Goal: Task Accomplishment & Management: Manage account settings

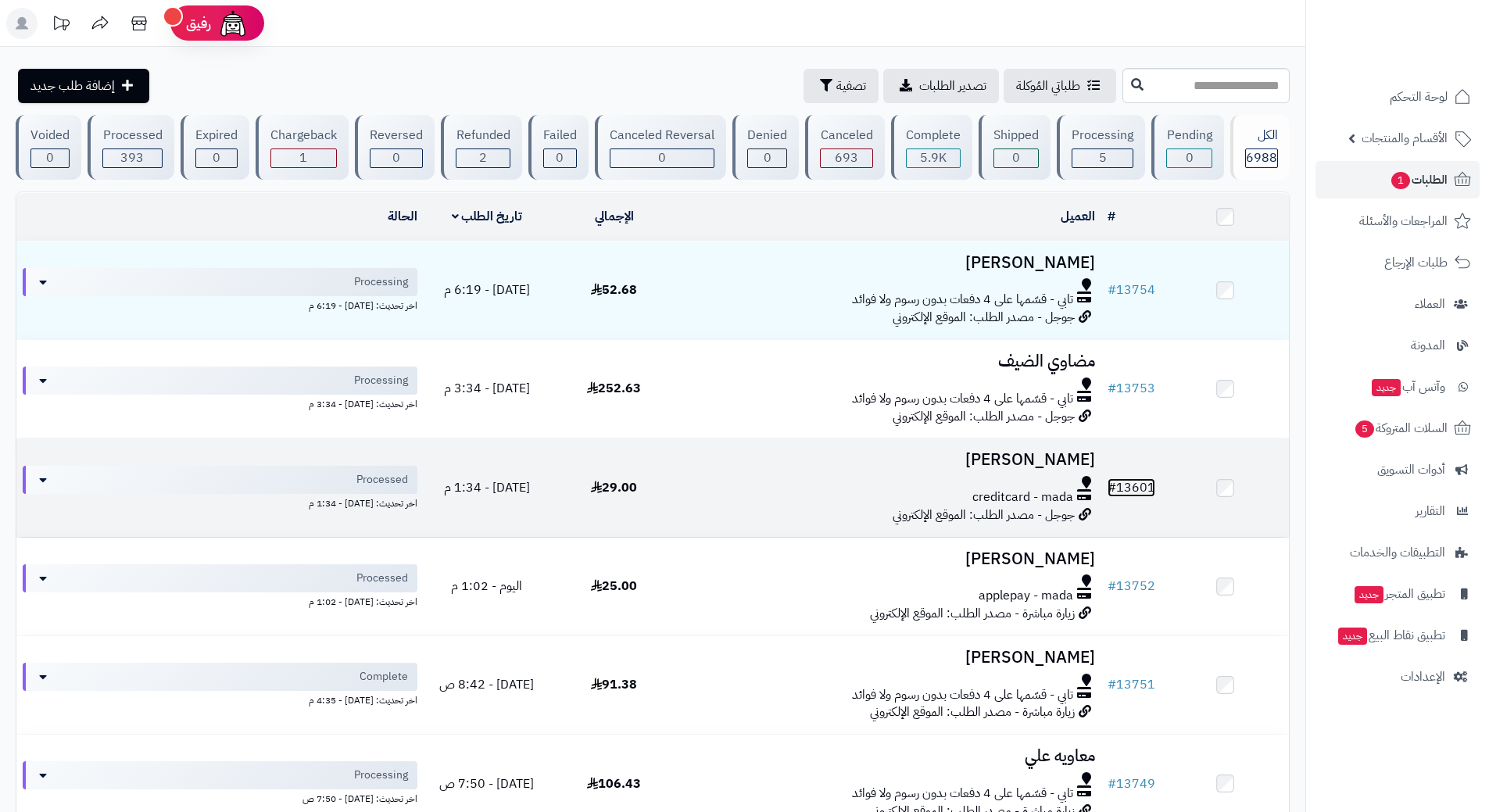
click at [1144, 482] on link "# 13601" at bounding box center [1131, 488] width 48 height 19
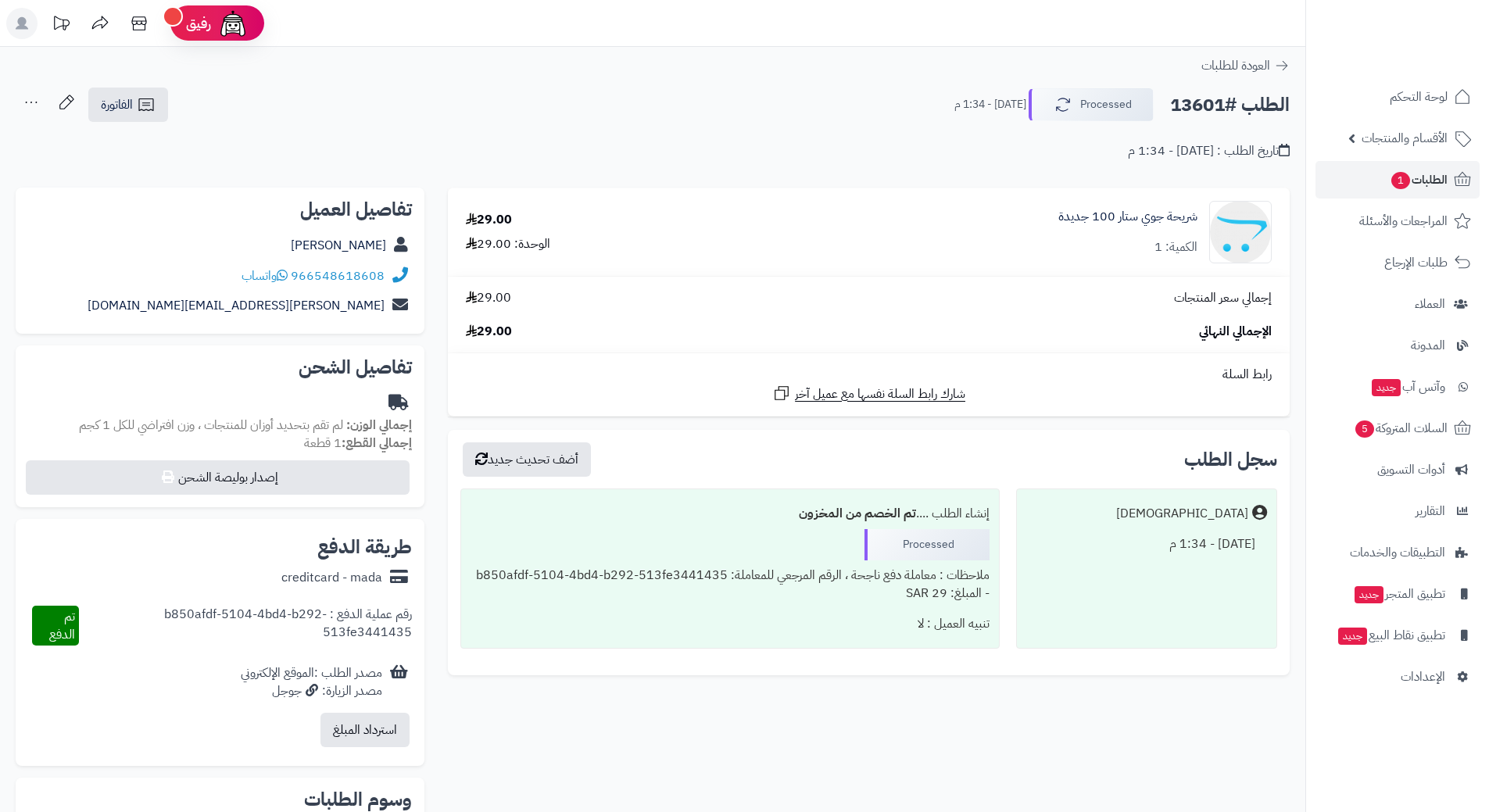
click at [1222, 105] on h2 "الطلب #13601" at bounding box center [1230, 105] width 119 height 32
copy div "الطلب #13601 Processed"
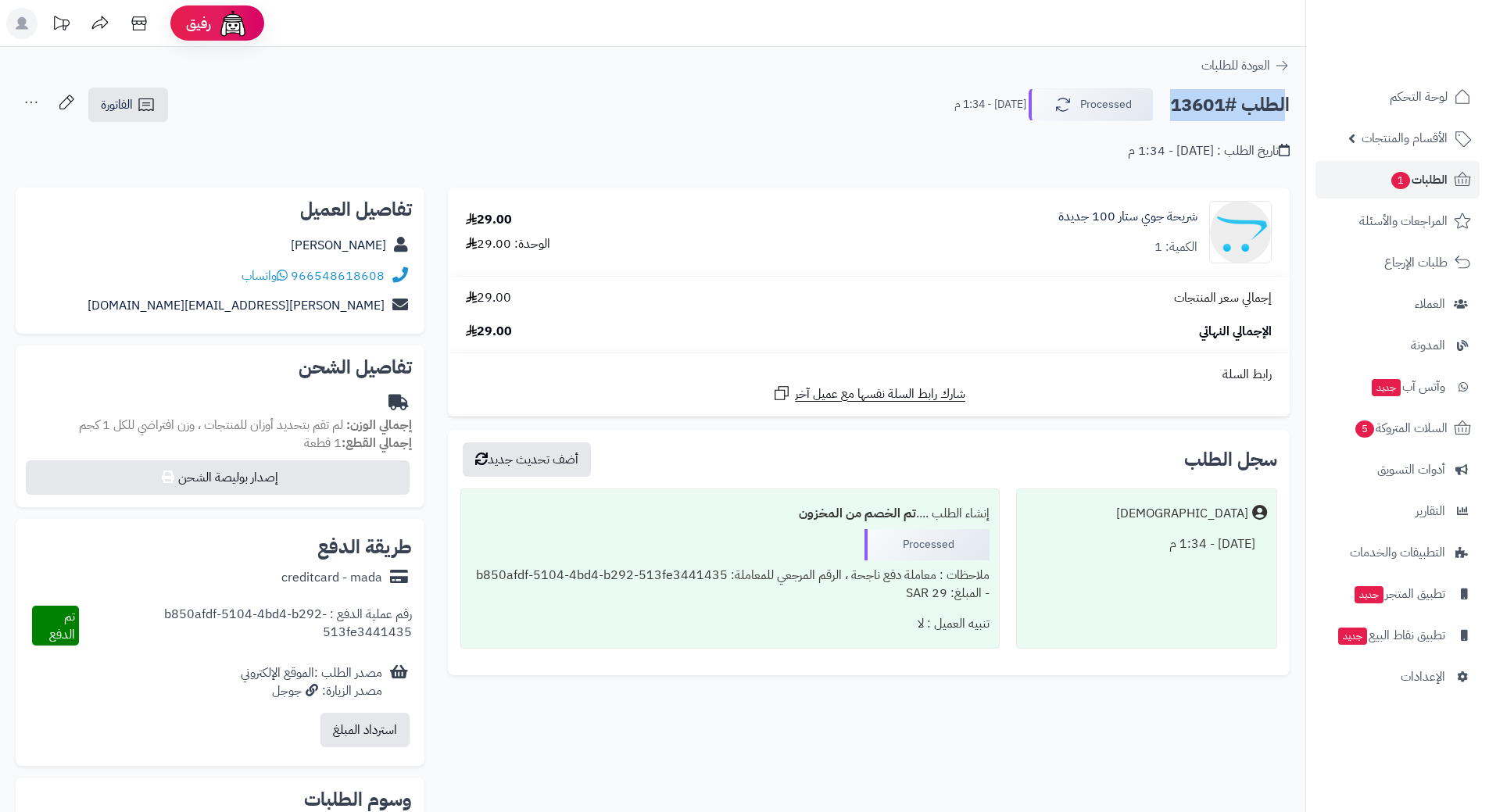
copy div "الطلب #13601 Processed"
click at [376, 267] on link "966548618608" at bounding box center [337, 276] width 93 height 19
click at [1144, 215] on link "شريحة جوي ستار 100 جديدة" at bounding box center [1127, 217] width 139 height 18
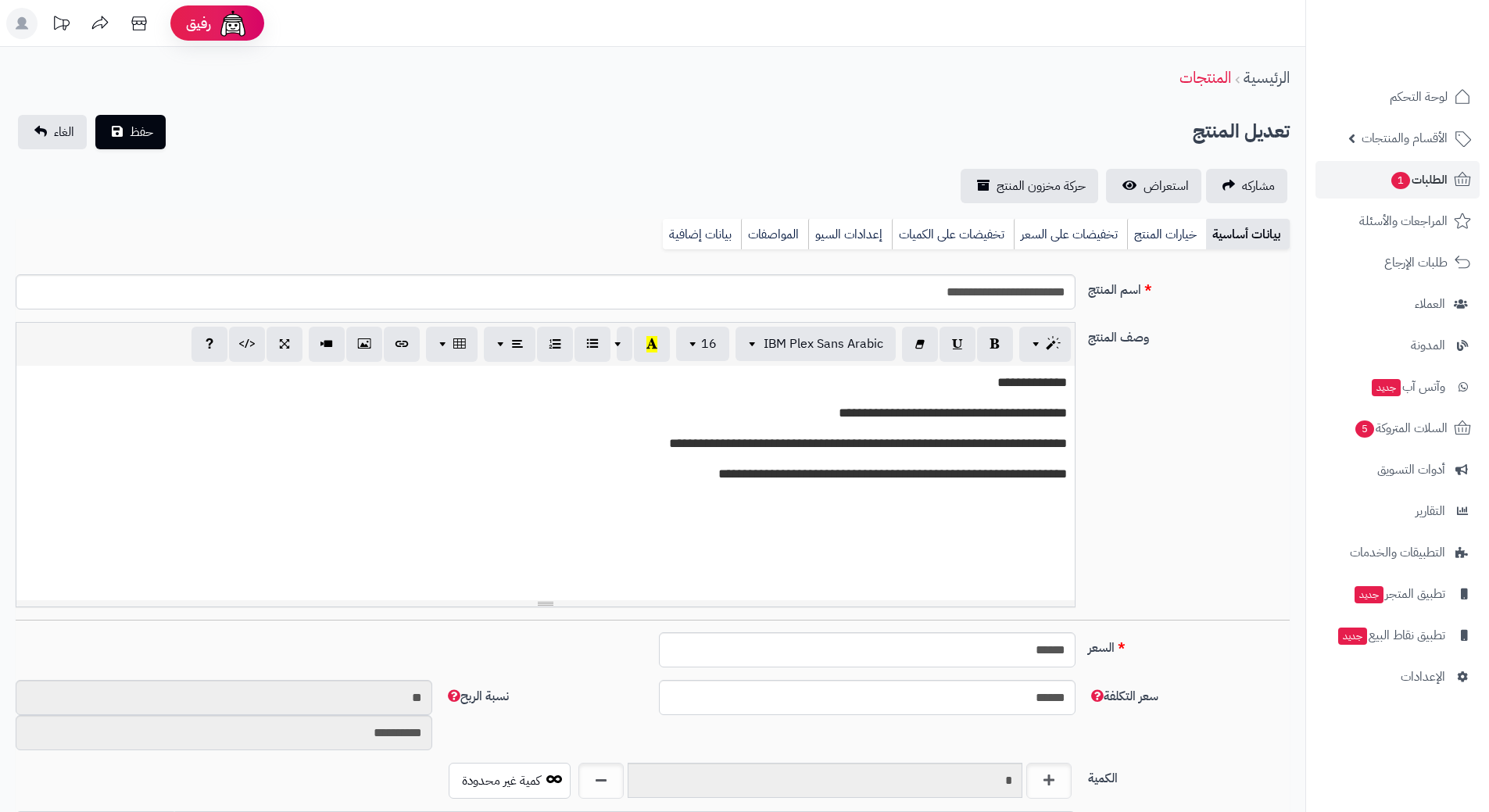
scroll to position [832, 0]
click at [1018, 290] on input "**********" at bounding box center [545, 292] width 1060 height 35
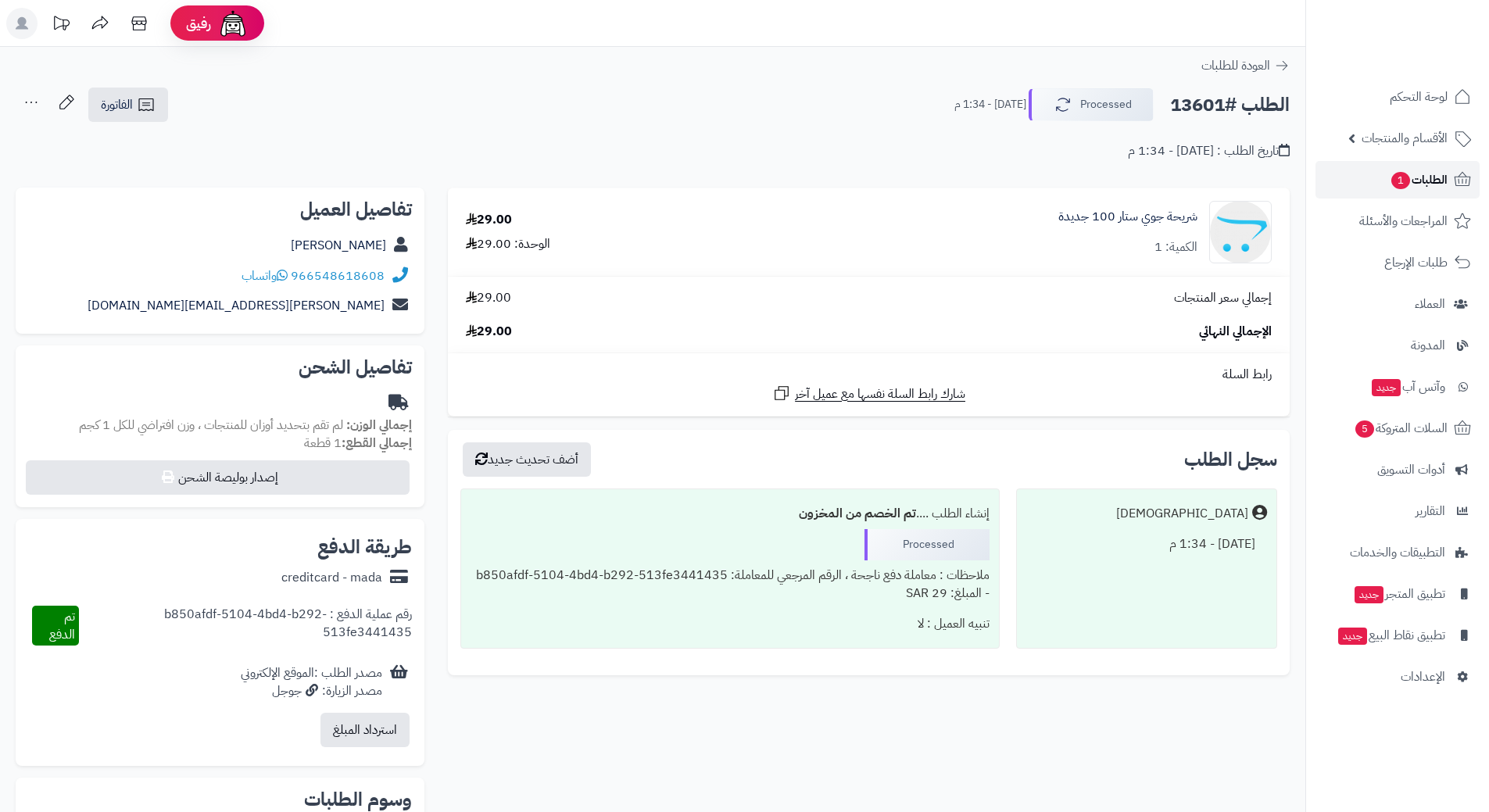
click at [1417, 176] on span "الطلبات 1" at bounding box center [1418, 180] width 58 height 22
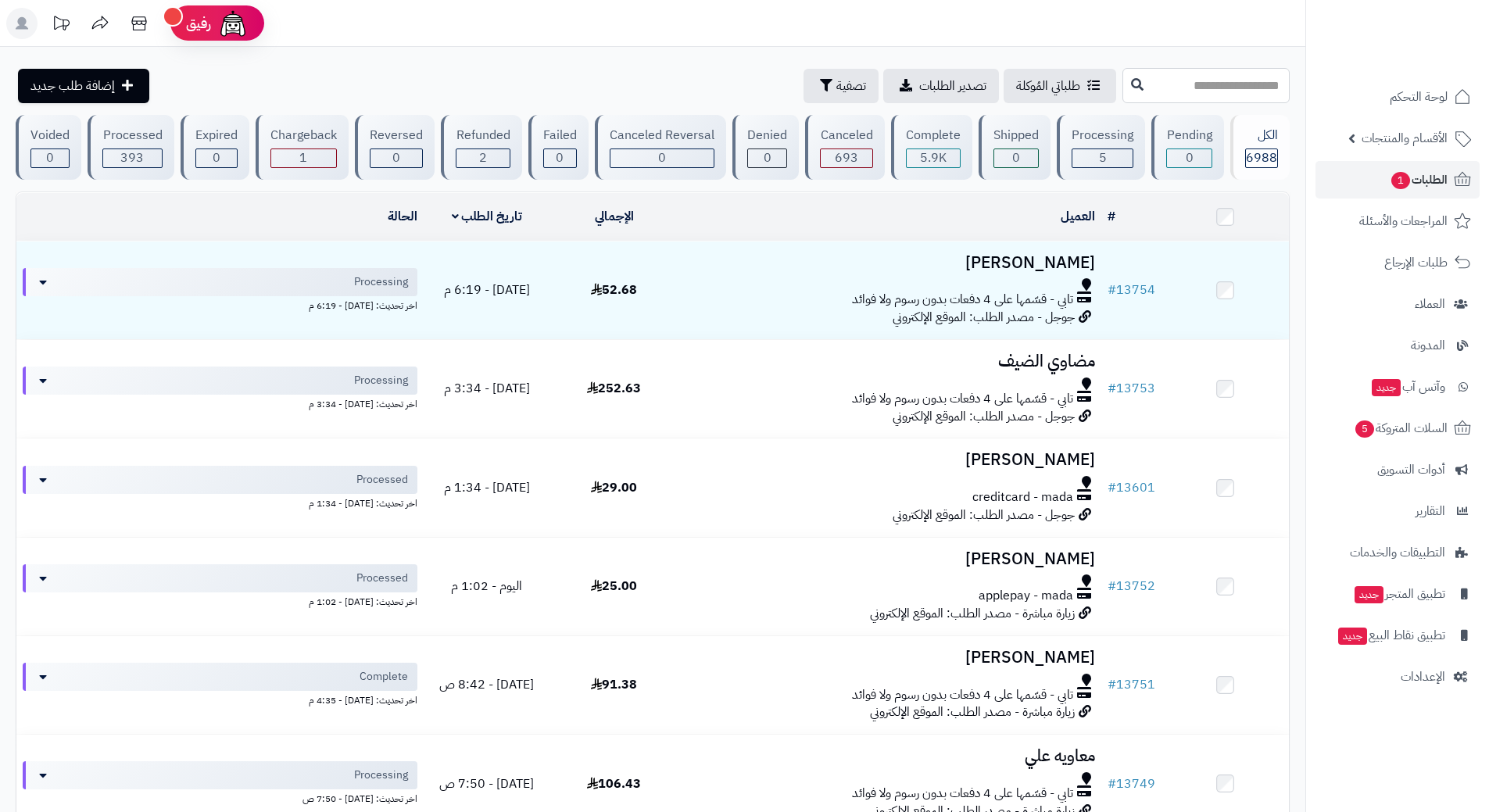
click at [1168, 87] on input "text" at bounding box center [1206, 85] width 167 height 35
type input "*****"
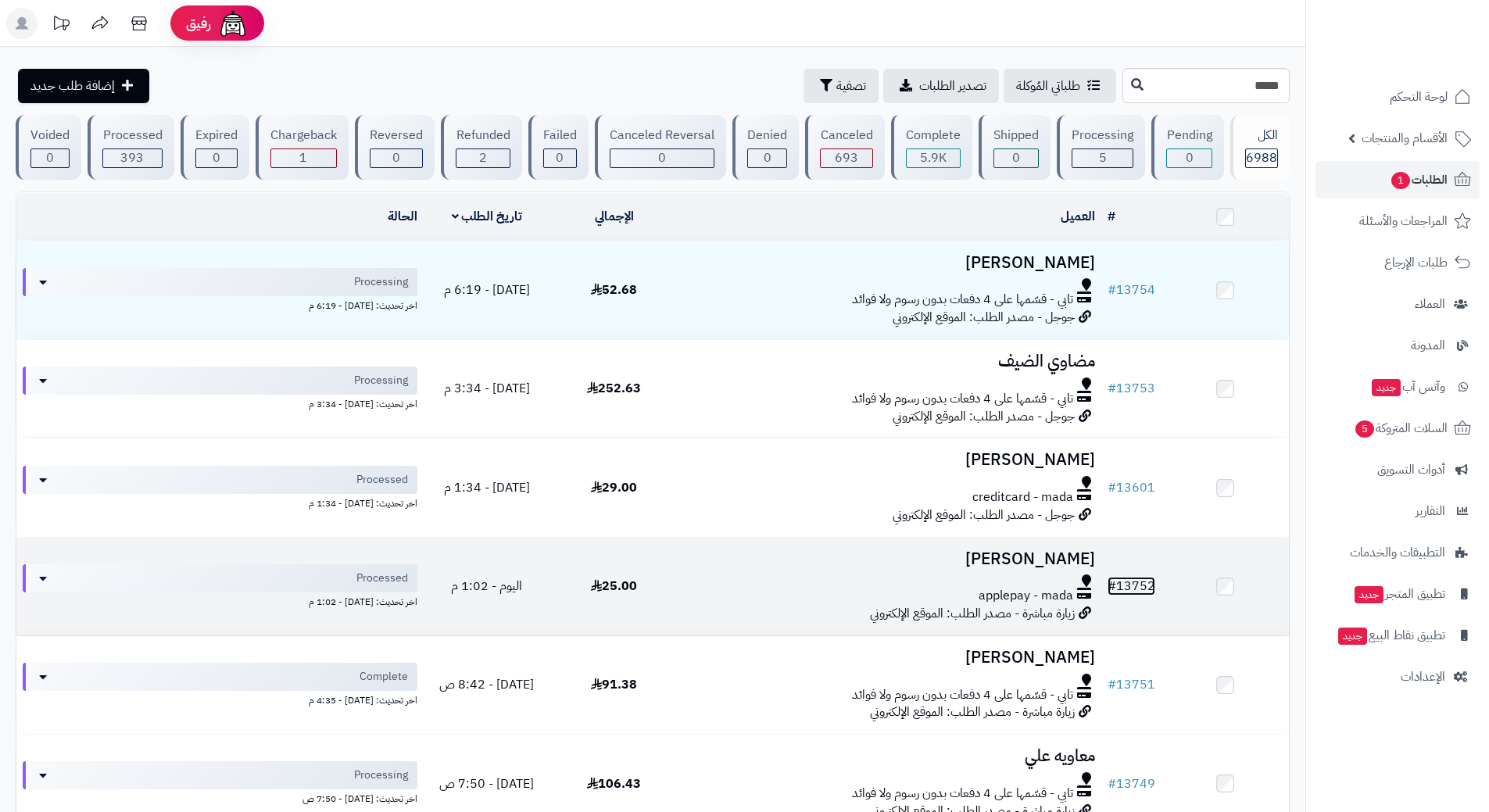
click at [1140, 582] on link "# 13752" at bounding box center [1131, 586] width 48 height 19
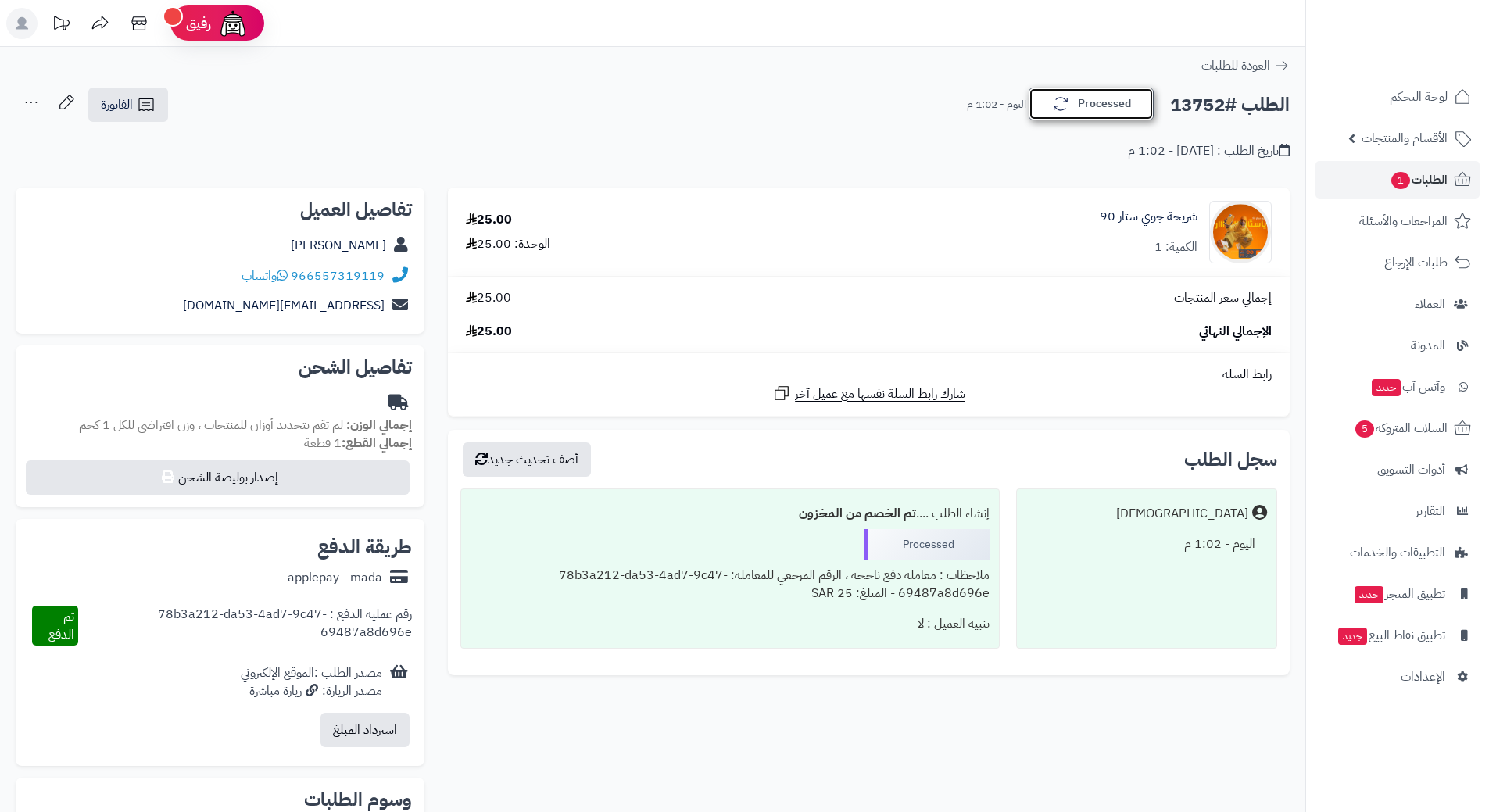
click at [1109, 100] on button "Processed" at bounding box center [1092, 104] width 125 height 33
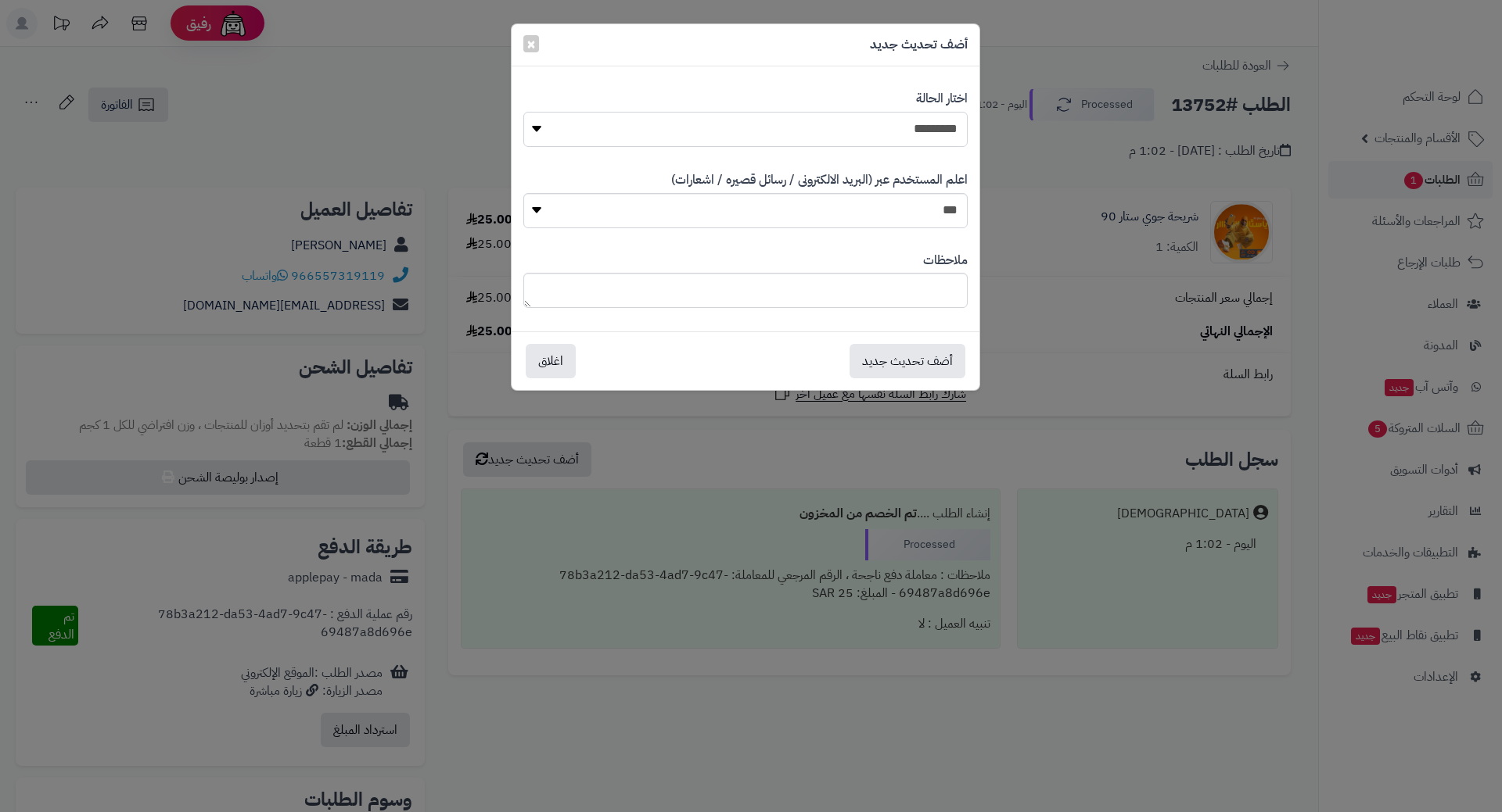
click at [538, 129] on select "**********" at bounding box center [746, 129] width 444 height 35
select select "*"
click at [524, 112] on select "**********" at bounding box center [746, 129] width 444 height 35
click at [914, 353] on button "أضف تحديث جديد" at bounding box center [908, 360] width 115 height 34
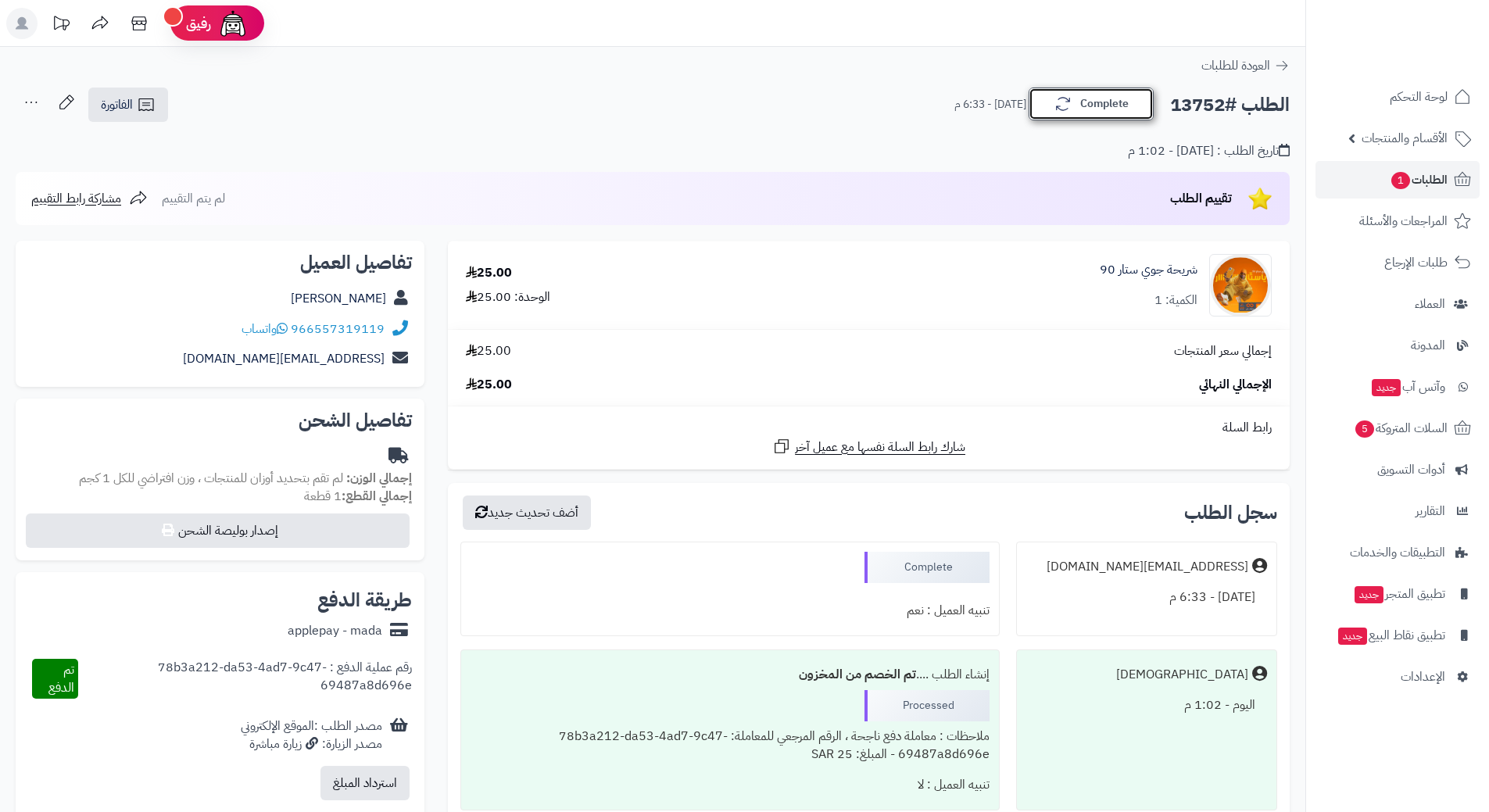
click at [1074, 114] on button "Complete" at bounding box center [1092, 104] width 125 height 33
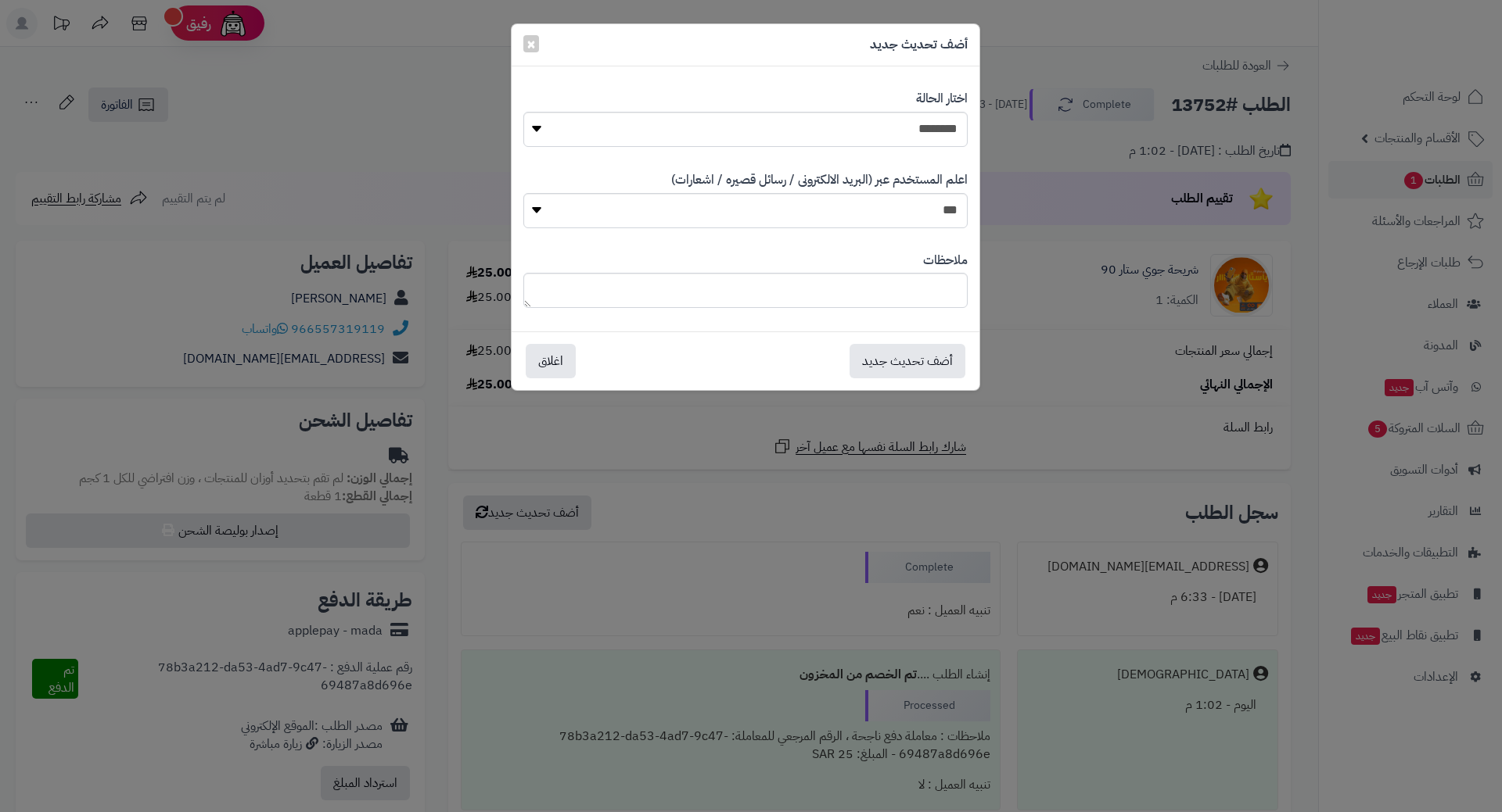
click at [1082, 175] on div "**********" at bounding box center [751, 406] width 1502 height 812
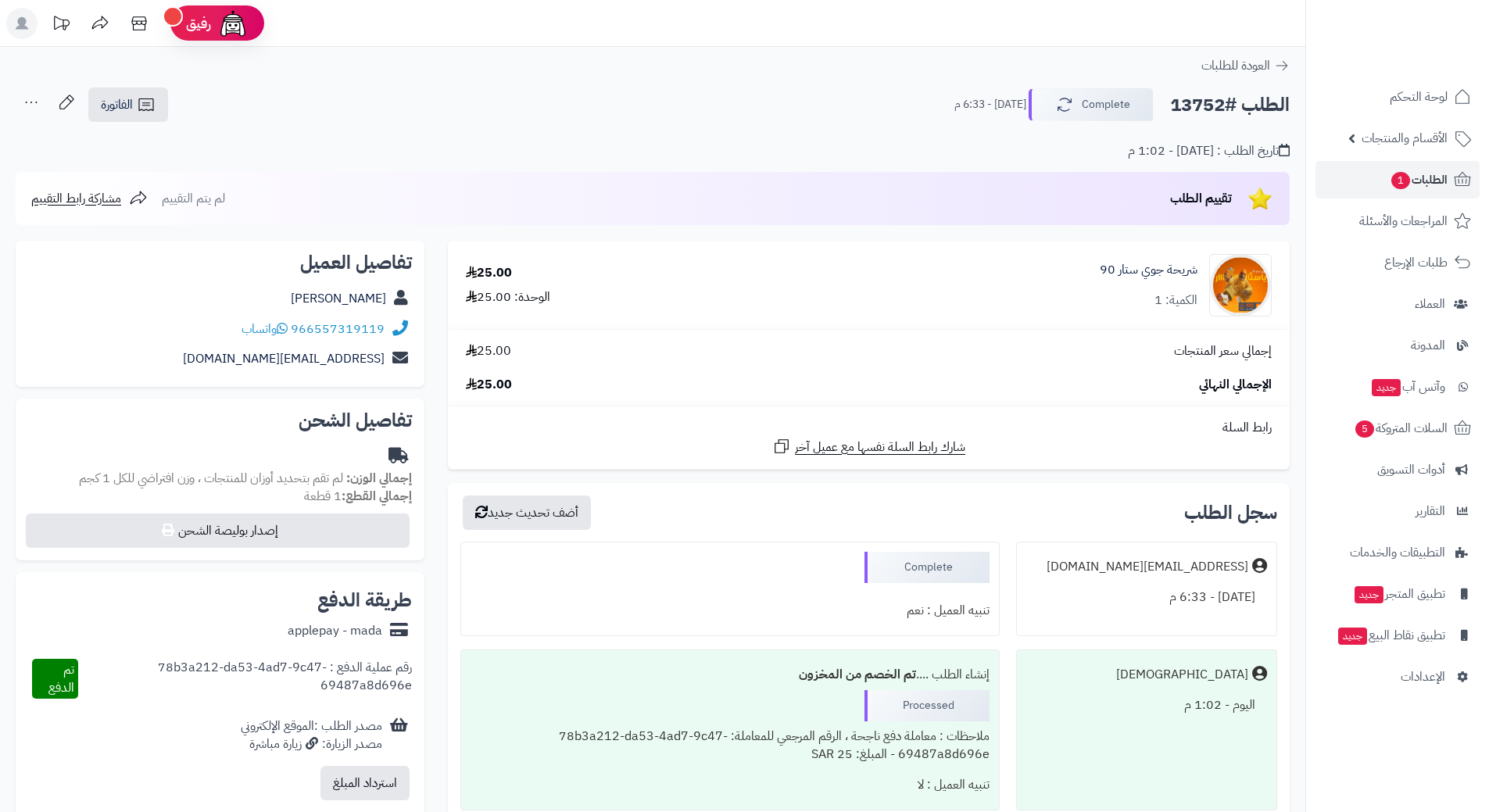
click at [1252, 106] on h2 "الطلب #13752" at bounding box center [1230, 105] width 119 height 32
drag, startPoint x: 1233, startPoint y: 106, endPoint x: 1165, endPoint y: 119, distance: 69.2
click at [1165, 119] on div "الطلب #13752 Complete اليوم - 6:33 م" at bounding box center [1115, 105] width 349 height 33
copy h2 "#13752"
click at [1174, 193] on span "تقييم الطلب" at bounding box center [1201, 198] width 62 height 19
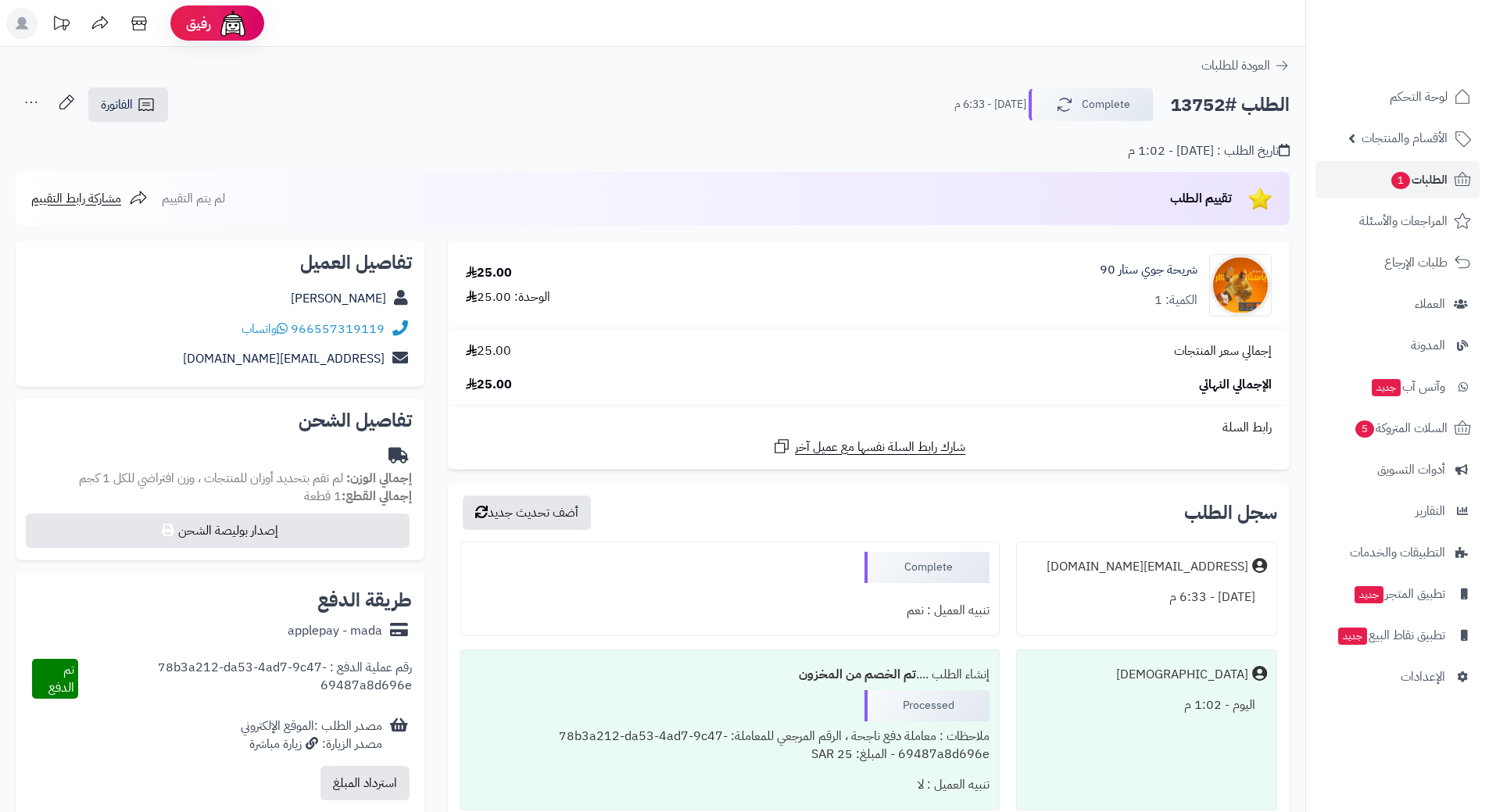
click at [1243, 114] on h2 "الطلب #13752" at bounding box center [1230, 105] width 119 height 32
click at [1197, 102] on h2 "الطلب #13752" at bounding box center [1230, 105] width 119 height 32
click at [1199, 102] on h2 "الطلب #13752" at bounding box center [1230, 105] width 119 height 32
copy h2 "13752"
click at [1374, 176] on link "الطلبات 1" at bounding box center [1398, 180] width 164 height 37
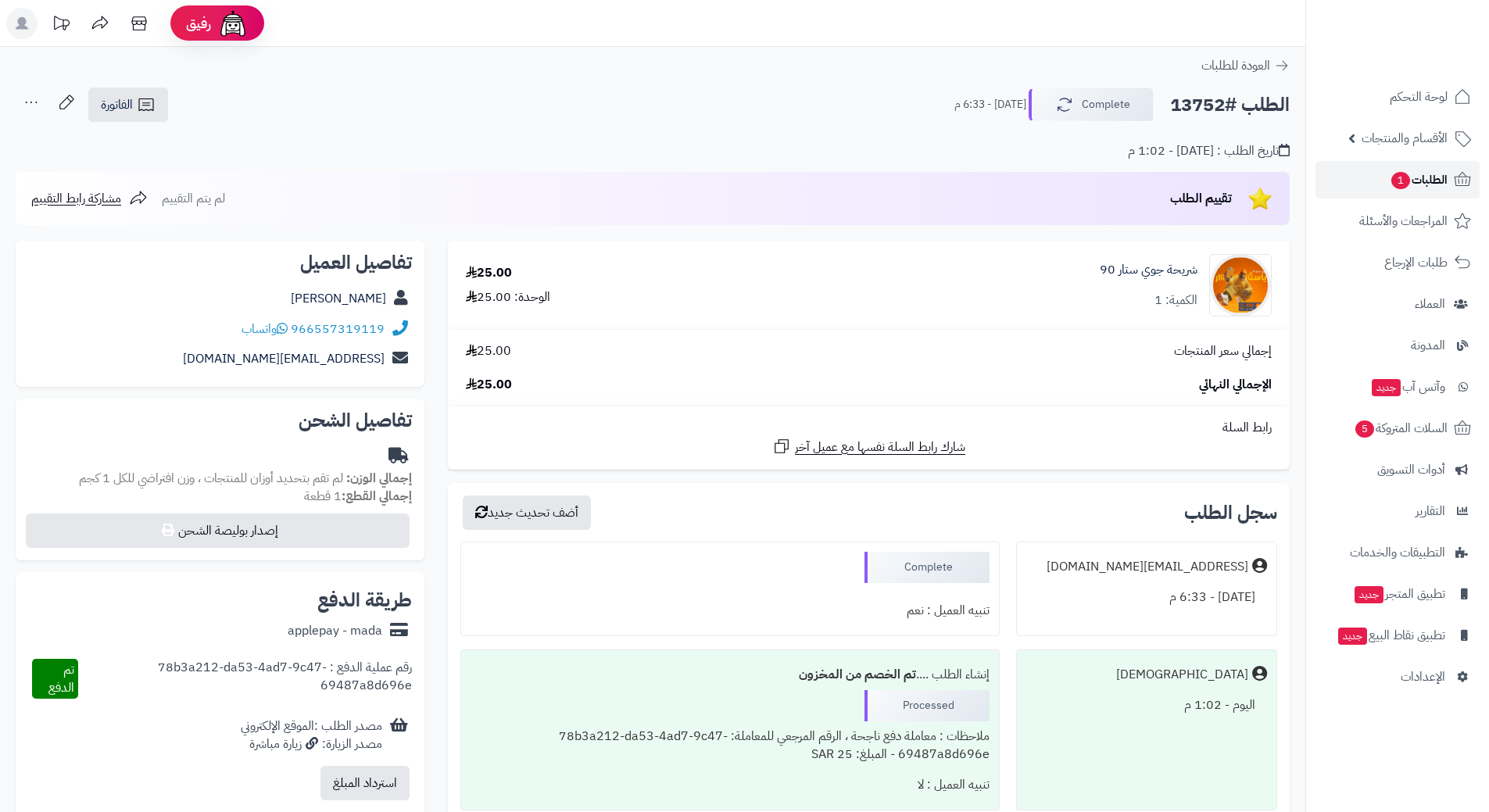
click at [1404, 179] on span "1" at bounding box center [1400, 180] width 20 height 19
